Goal: Information Seeking & Learning: Learn about a topic

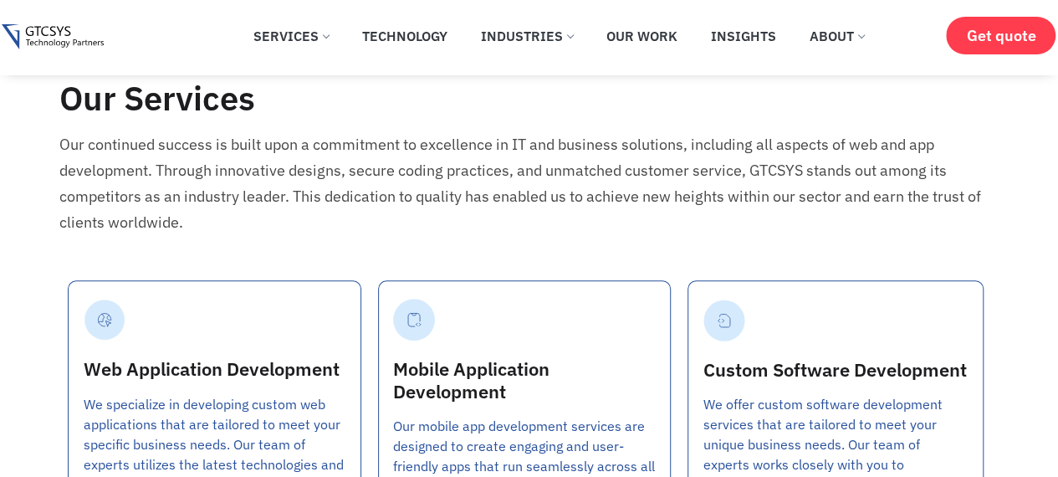
scroll to position [3753, 0]
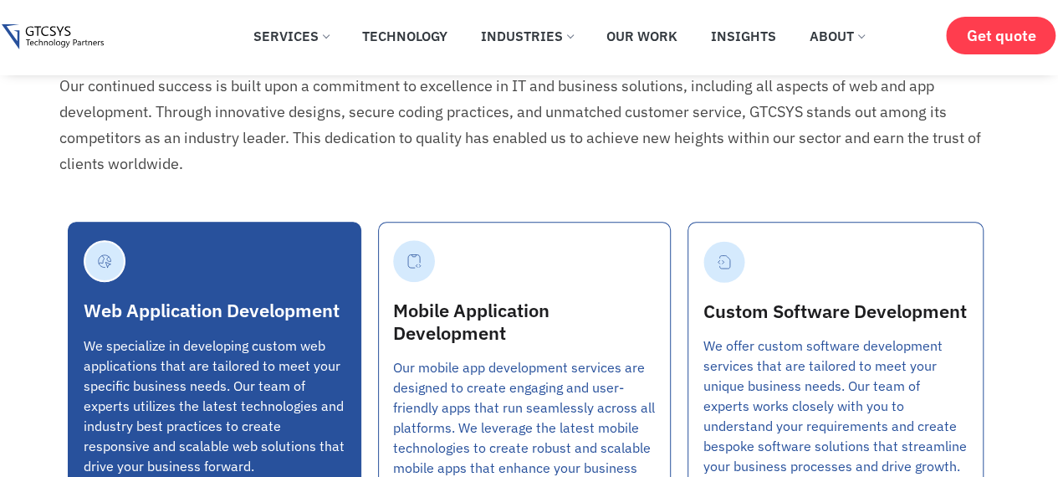
click at [273, 272] on div "Web Application Development We specialize in developing custom web applications…" at bounding box center [215, 358] width 263 height 235
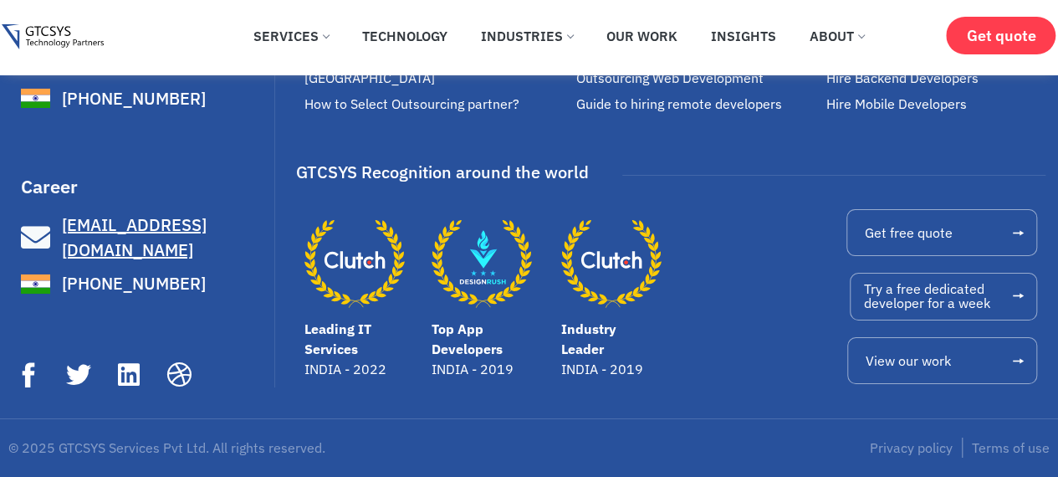
scroll to position [5868, 0]
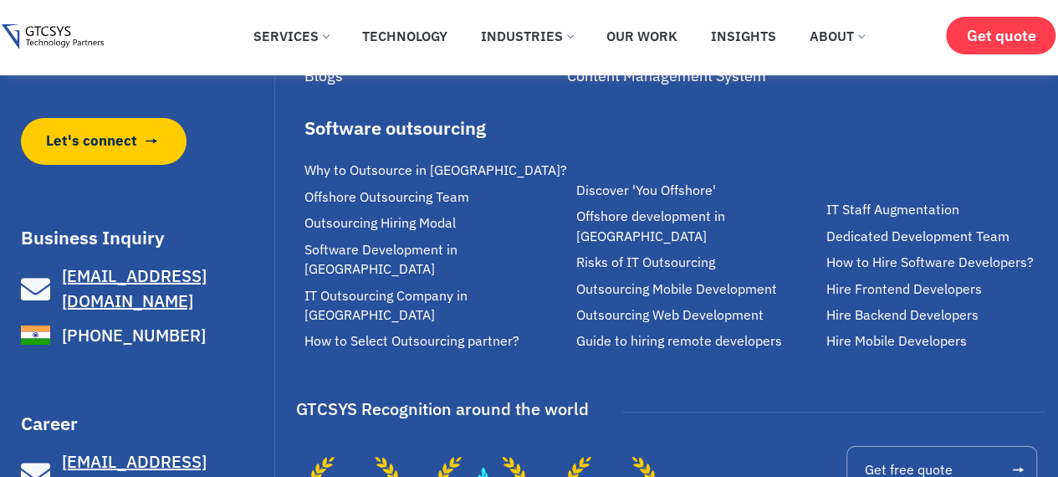
click at [330, 59] on span "Careers" at bounding box center [331, 49] width 54 height 19
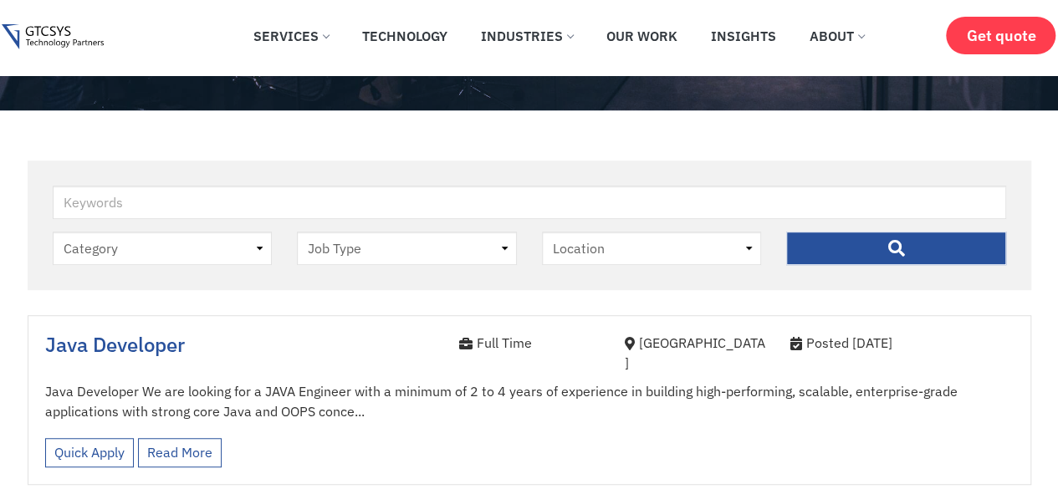
scroll to position [395, 0]
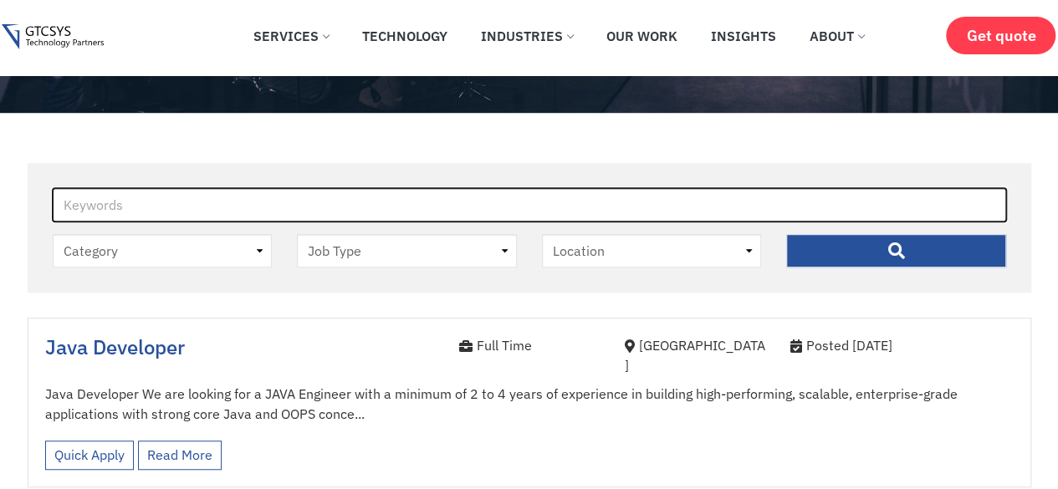
click at [136, 208] on input "Keywords" at bounding box center [529, 204] width 953 height 33
type input "java"
click at [786, 234] on input "" at bounding box center [896, 250] width 220 height 33
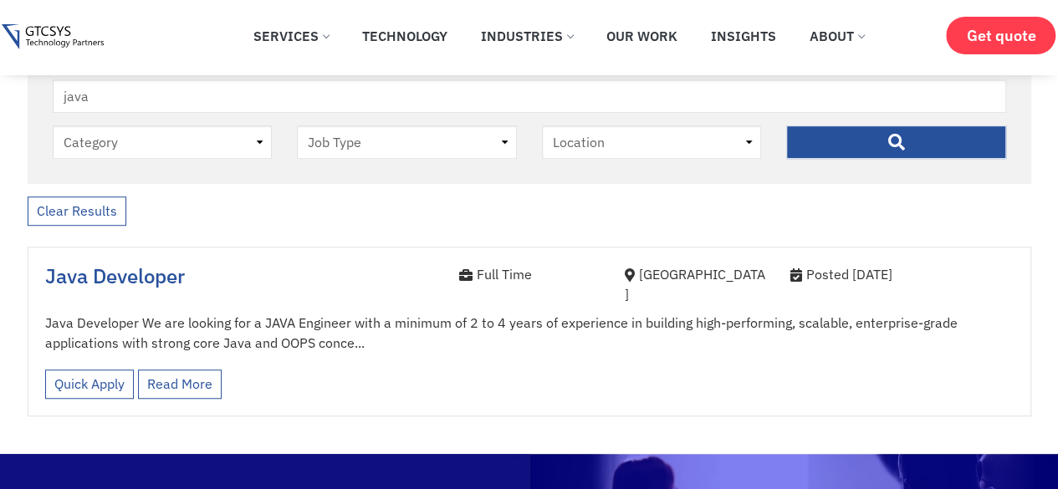
scroll to position [498, 0]
